Goal: Check status: Check status

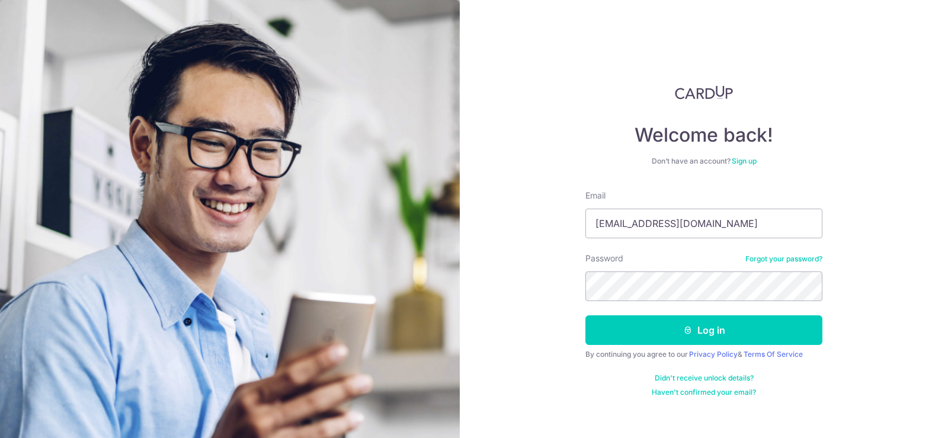
click at [676, 340] on button "Log in" at bounding box center [703, 330] width 237 height 30
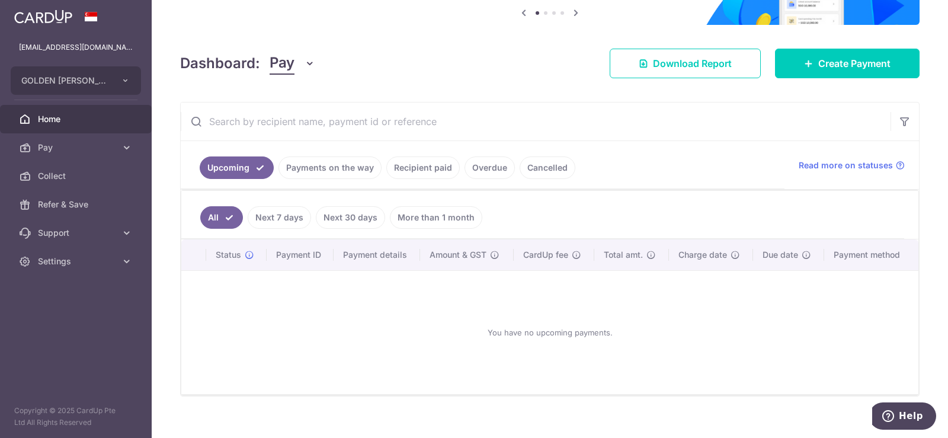
click at [334, 168] on link "Payments on the way" at bounding box center [330, 167] width 103 height 23
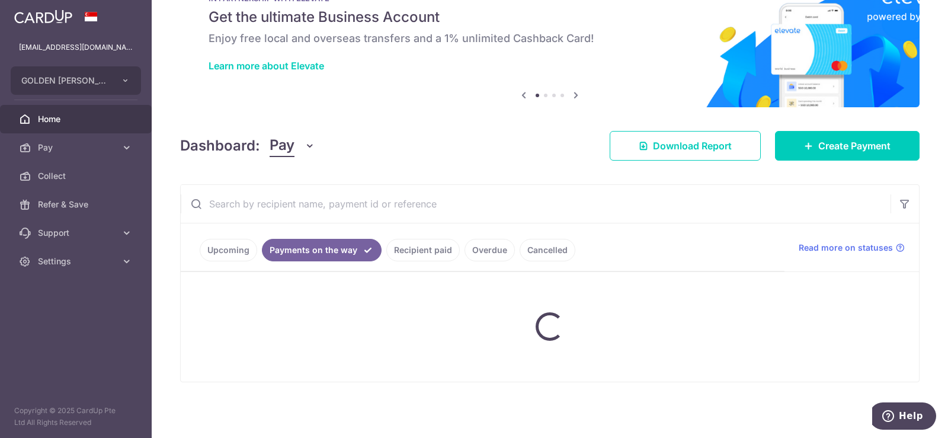
scroll to position [91, 0]
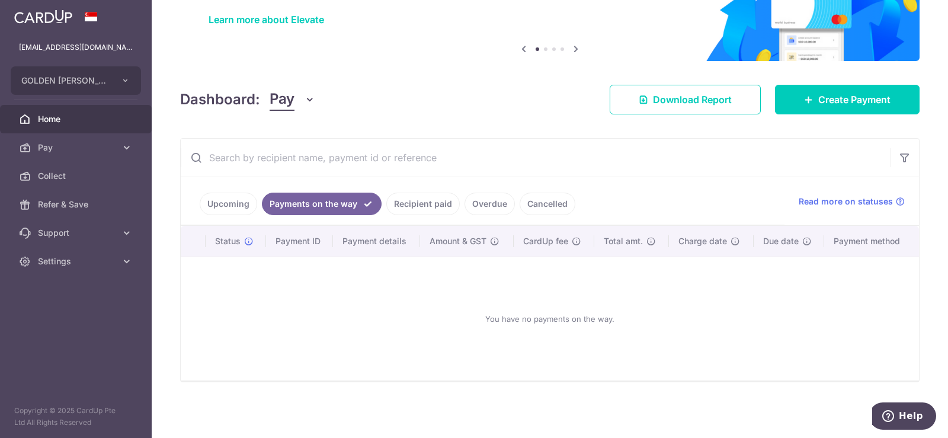
click at [246, 204] on link "Upcoming" at bounding box center [228, 204] width 57 height 23
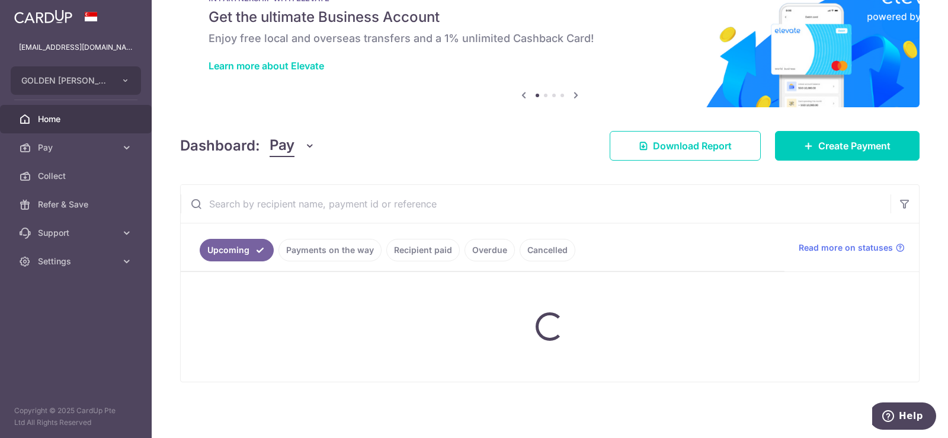
scroll to position [127, 0]
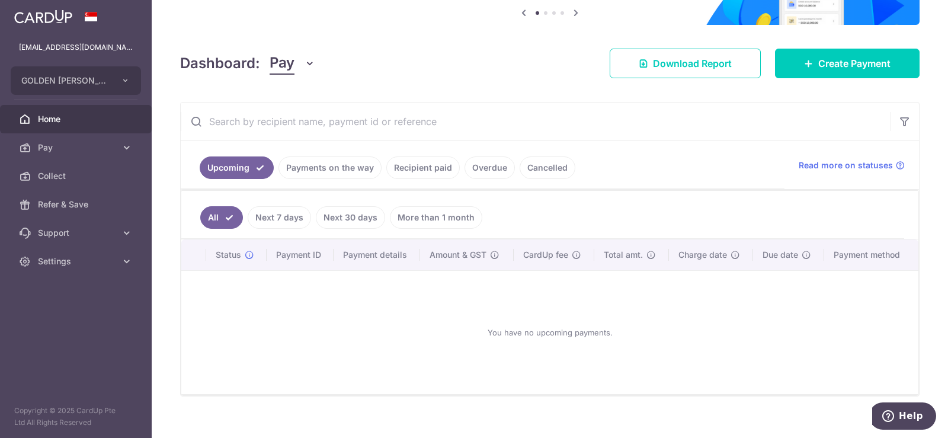
click at [338, 170] on link "Payments on the way" at bounding box center [330, 167] width 103 height 23
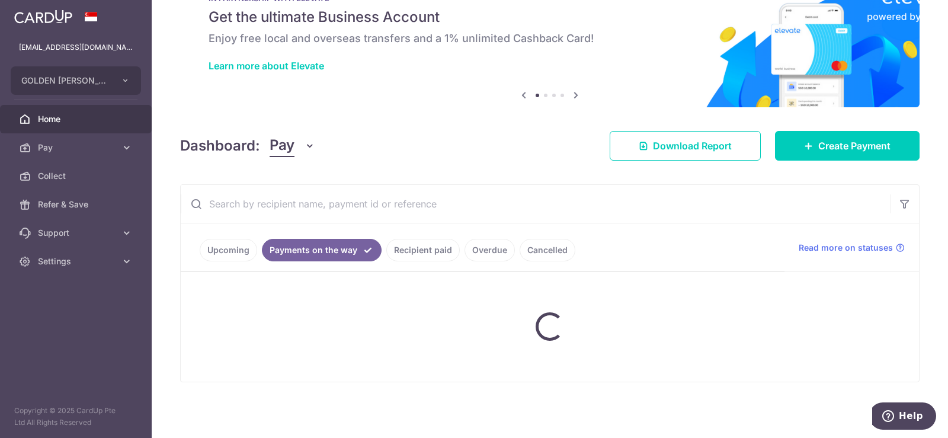
scroll to position [91, 0]
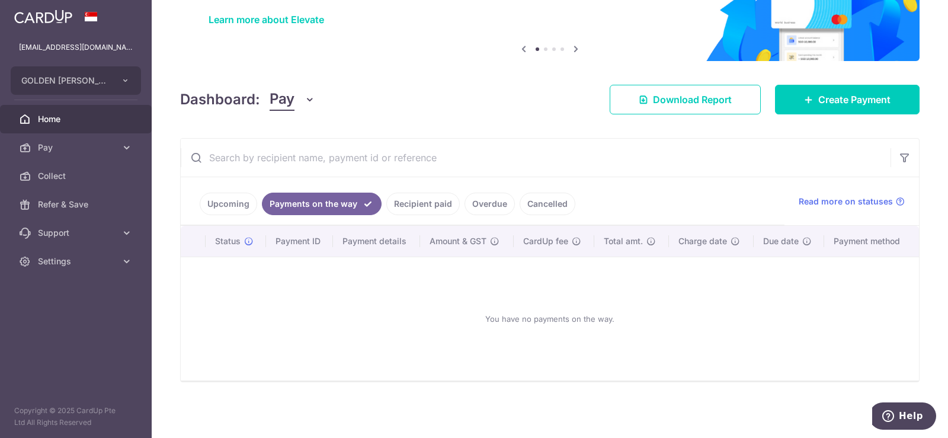
click at [552, 204] on link "Cancelled" at bounding box center [548, 204] width 56 height 23
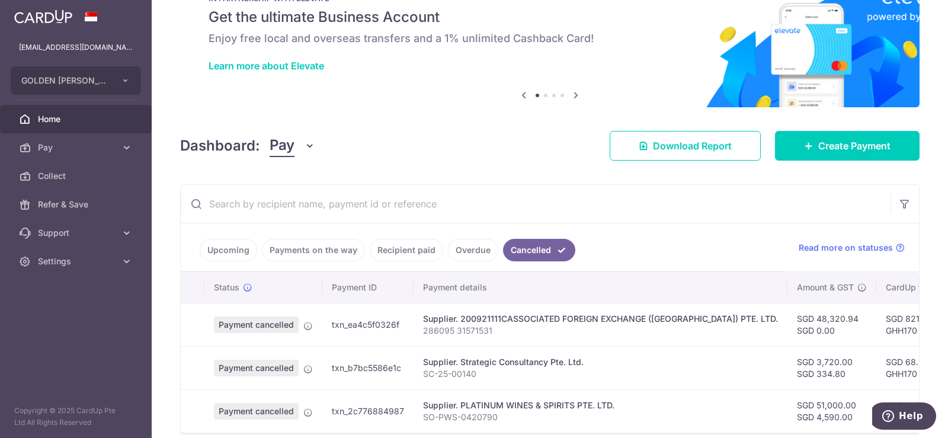
scroll to position [103, 0]
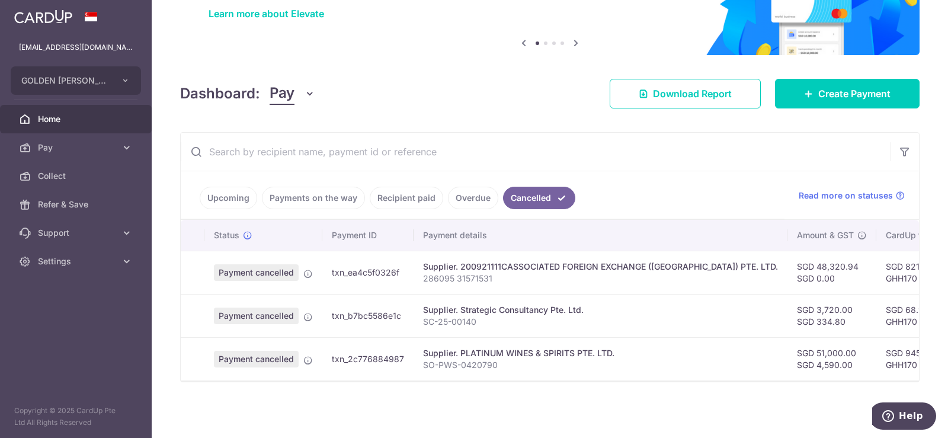
click at [473, 194] on link "Overdue" at bounding box center [473, 198] width 50 height 23
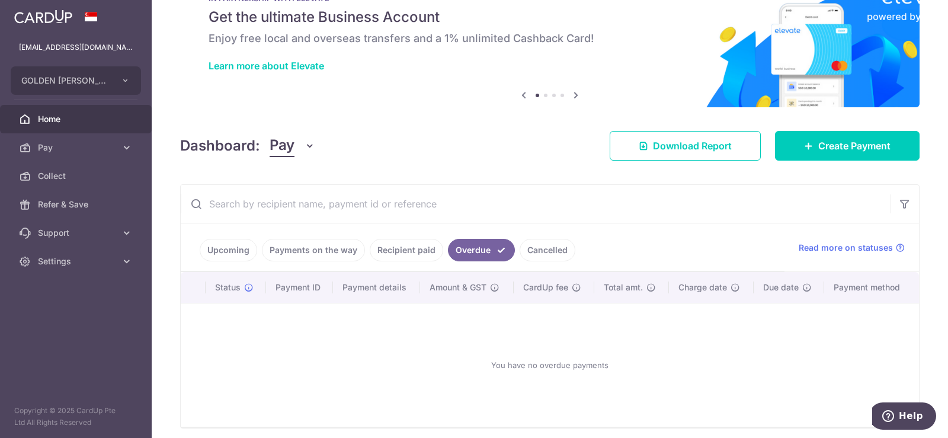
scroll to position [91, 0]
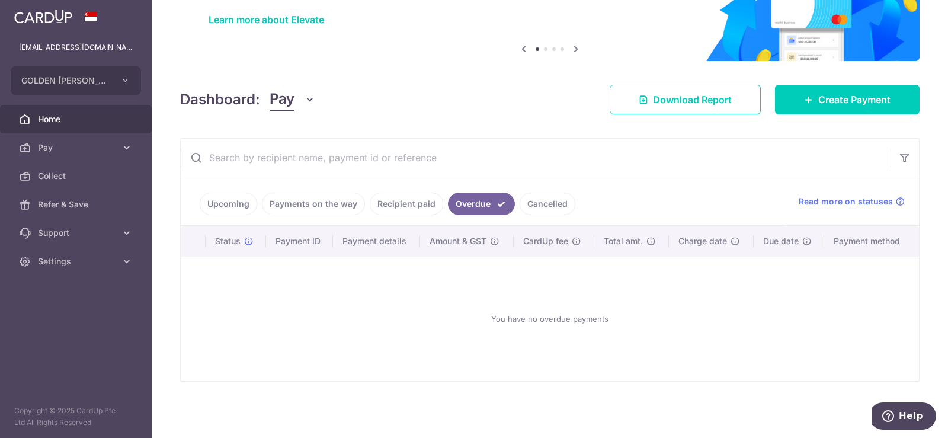
click at [405, 200] on link "Recipient paid" at bounding box center [406, 204] width 73 height 23
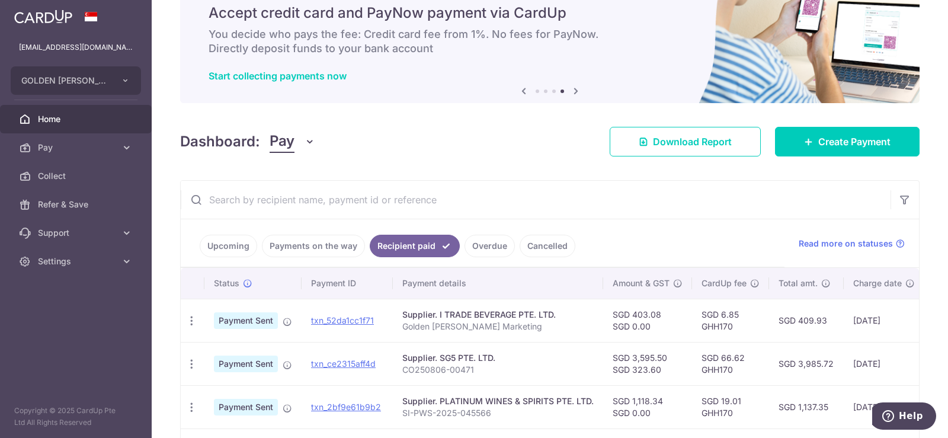
scroll to position [19, 0]
